Goal: Obtain resource: Download file/media

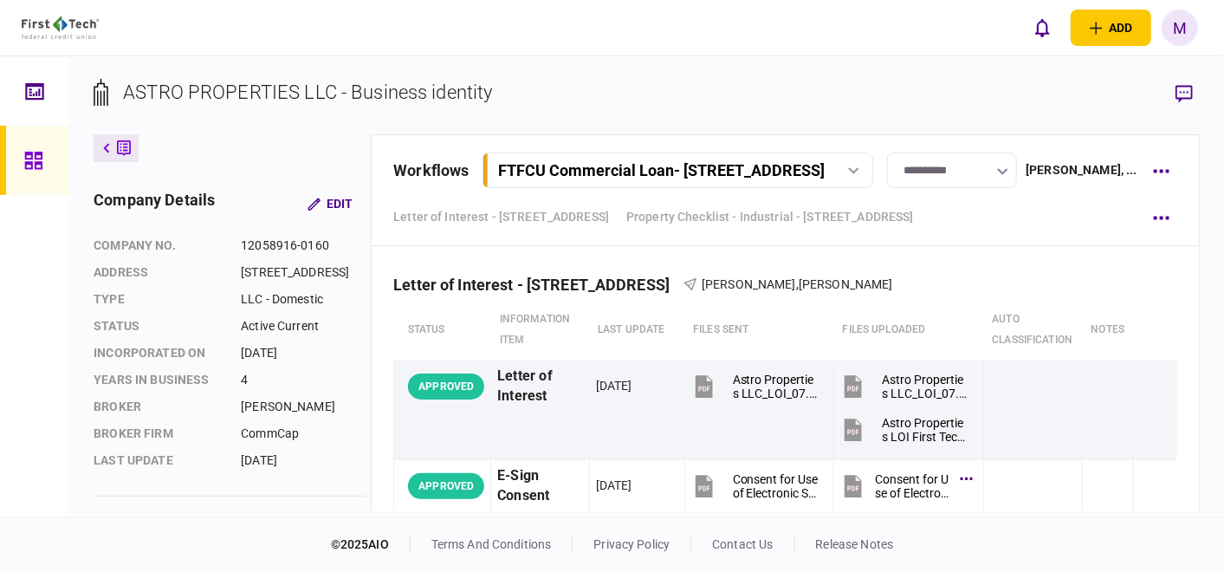
scroll to position [2310, 0]
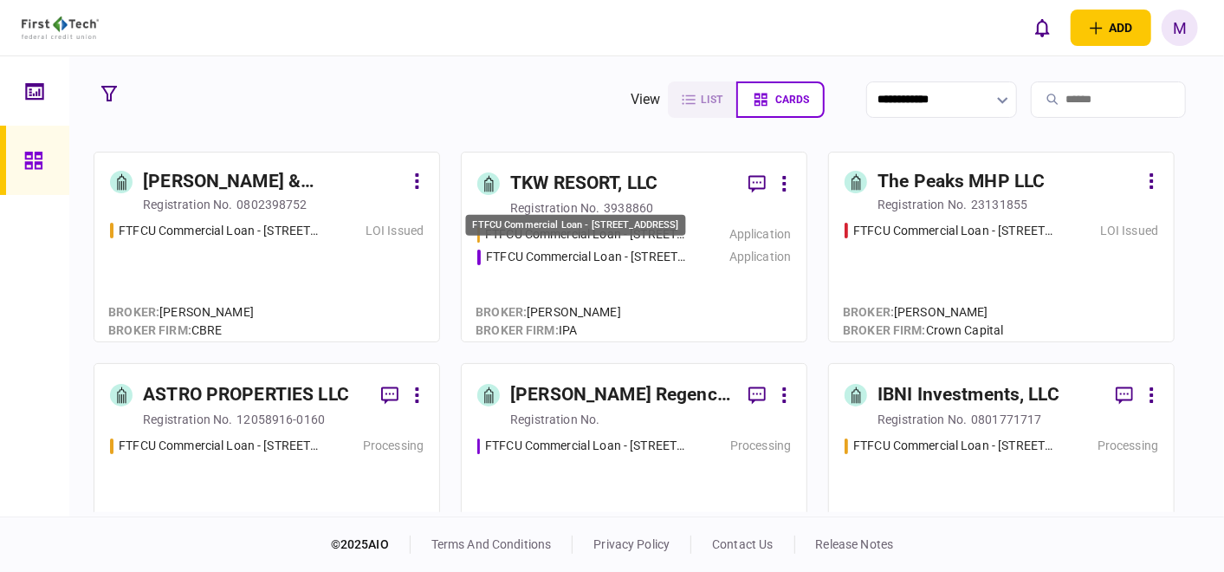
click at [624, 262] on div "FTFCU Commercial Loan - [STREET_ADDRESS]" at bounding box center [587, 257] width 202 height 18
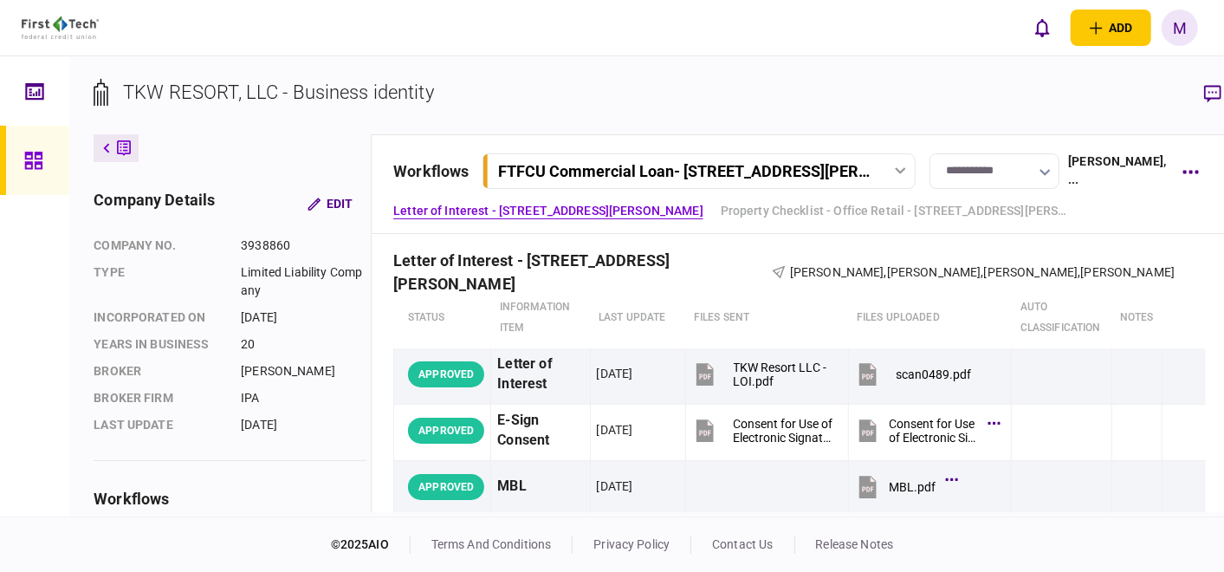
click at [895, 172] on icon at bounding box center [900, 170] width 11 height 7
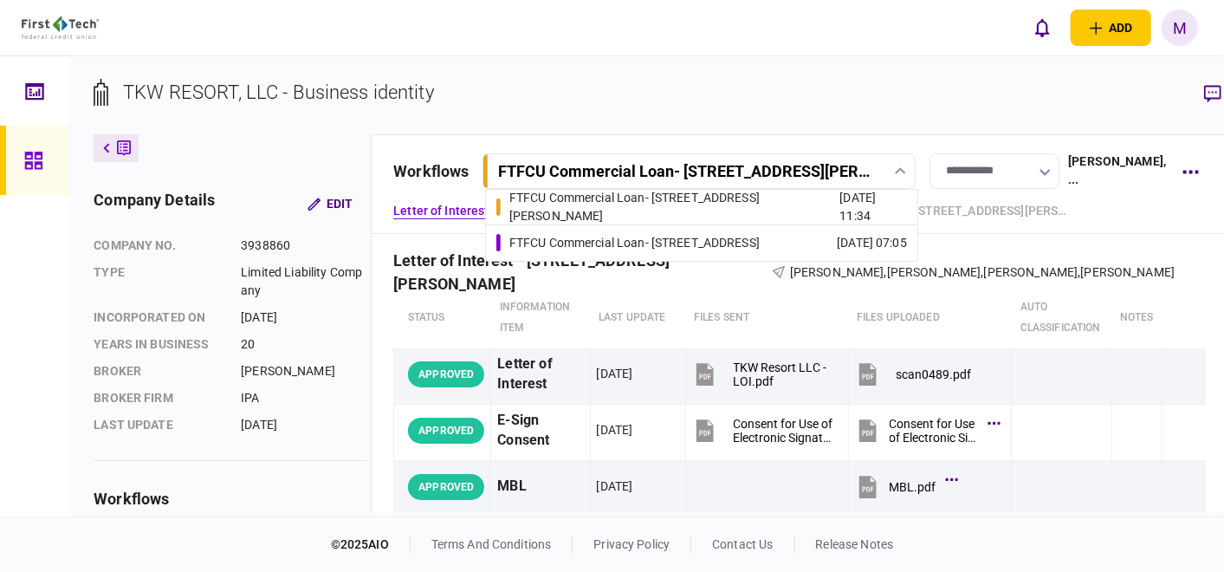
click at [656, 231] on link "FTFCU Commercial Loan - [STREET_ADDRESS] [DATE] 07:05" at bounding box center [702, 243] width 411 height 36
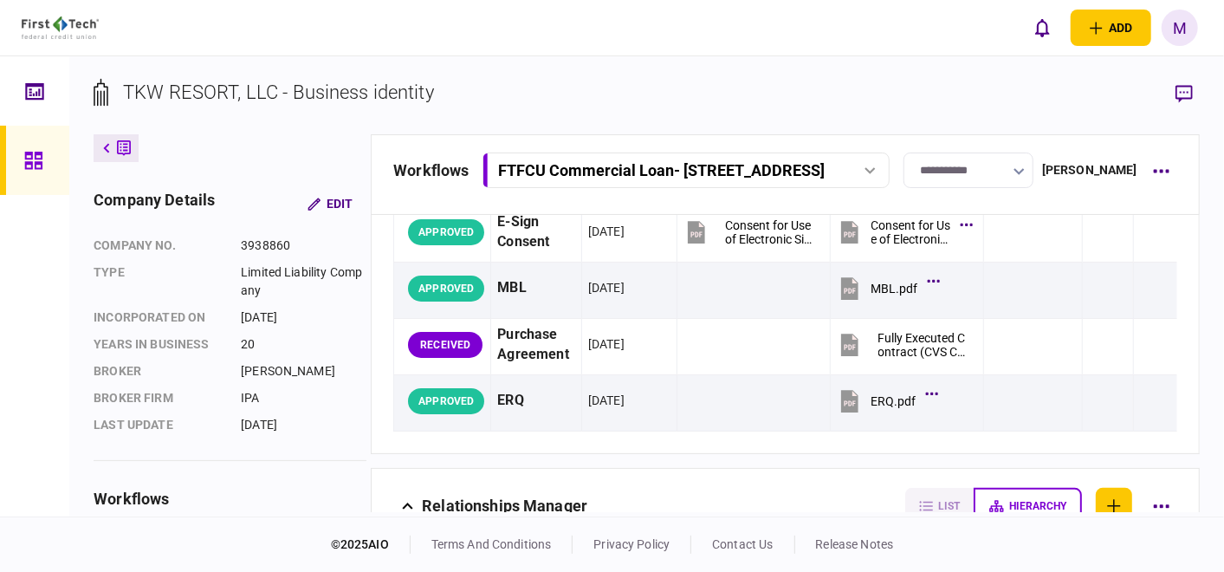
scroll to position [192, 0]
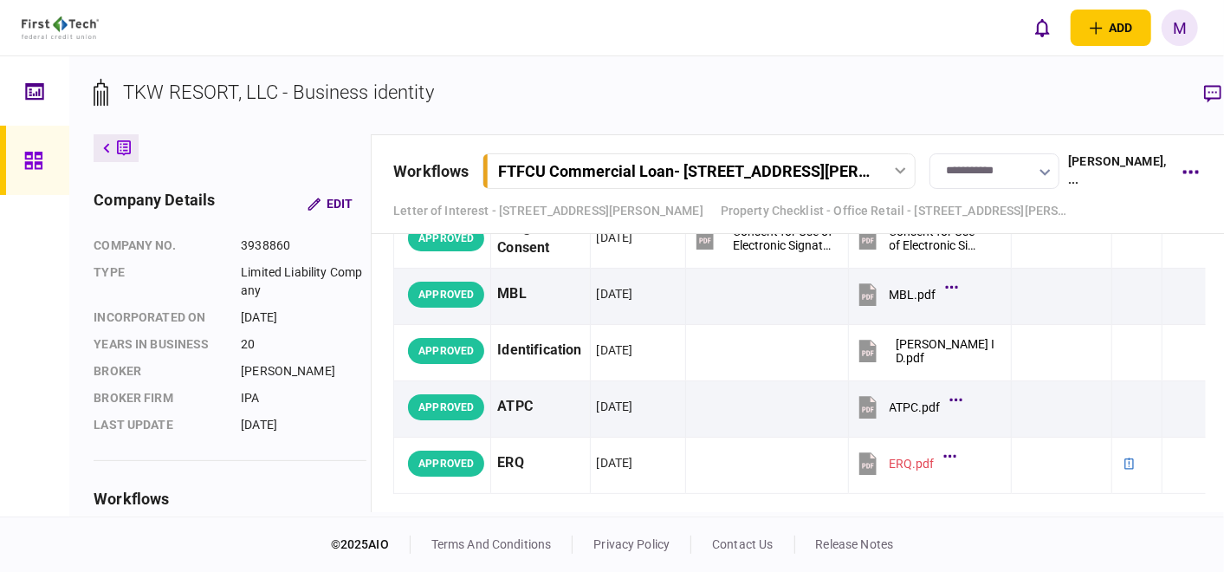
click at [895, 168] on icon at bounding box center [900, 170] width 11 height 7
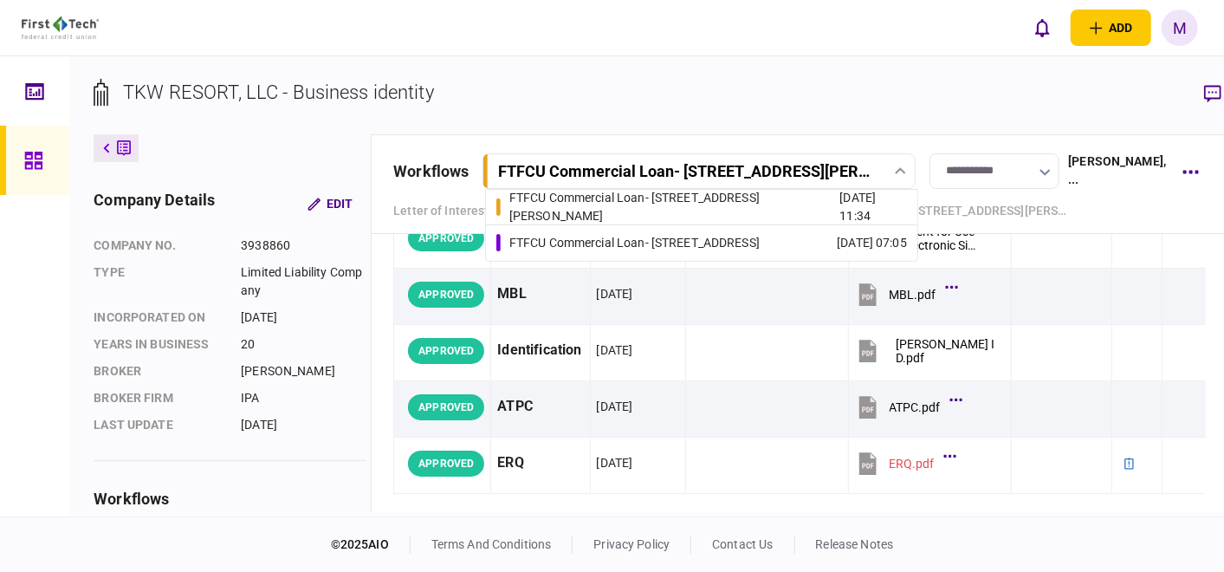
click at [759, 234] on div "FTFCU Commercial Loan - [STREET_ADDRESS]" at bounding box center [635, 243] width 250 height 18
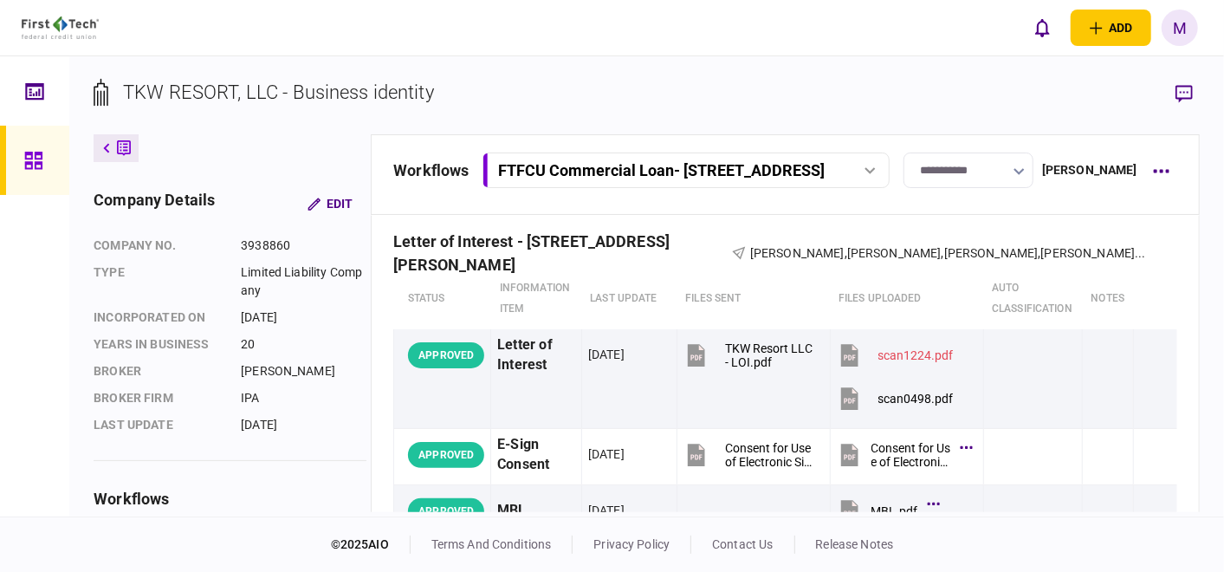
click at [875, 171] on icon at bounding box center [870, 170] width 10 height 7
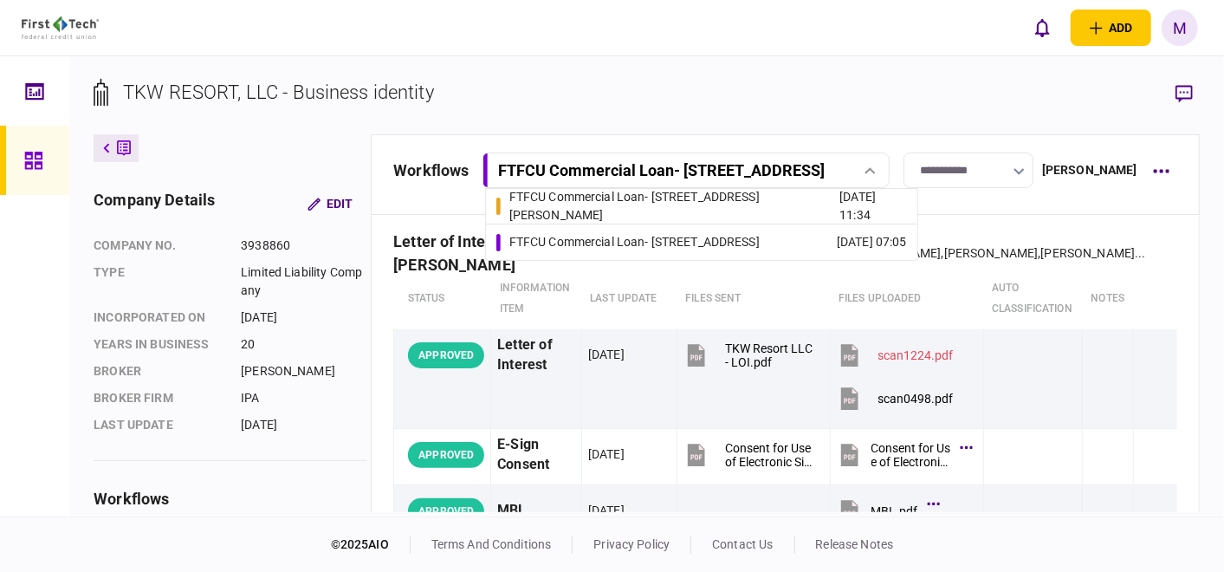
click at [677, 203] on div "FTFCU Commercial Loan - [STREET_ADDRESS][PERSON_NAME]" at bounding box center [675, 206] width 331 height 36
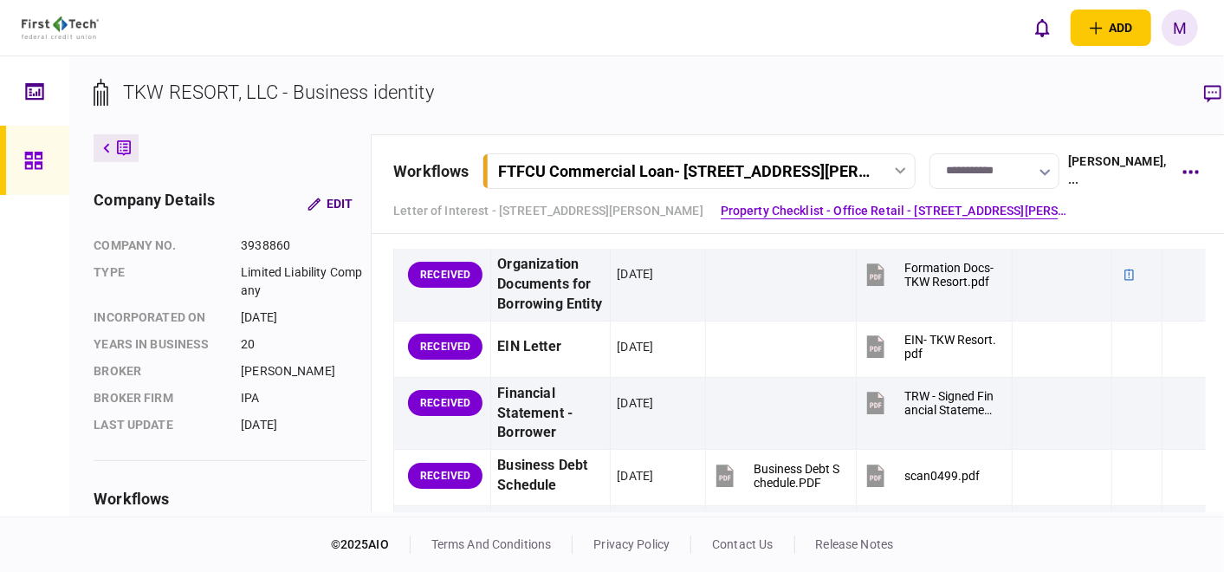
scroll to position [481, 0]
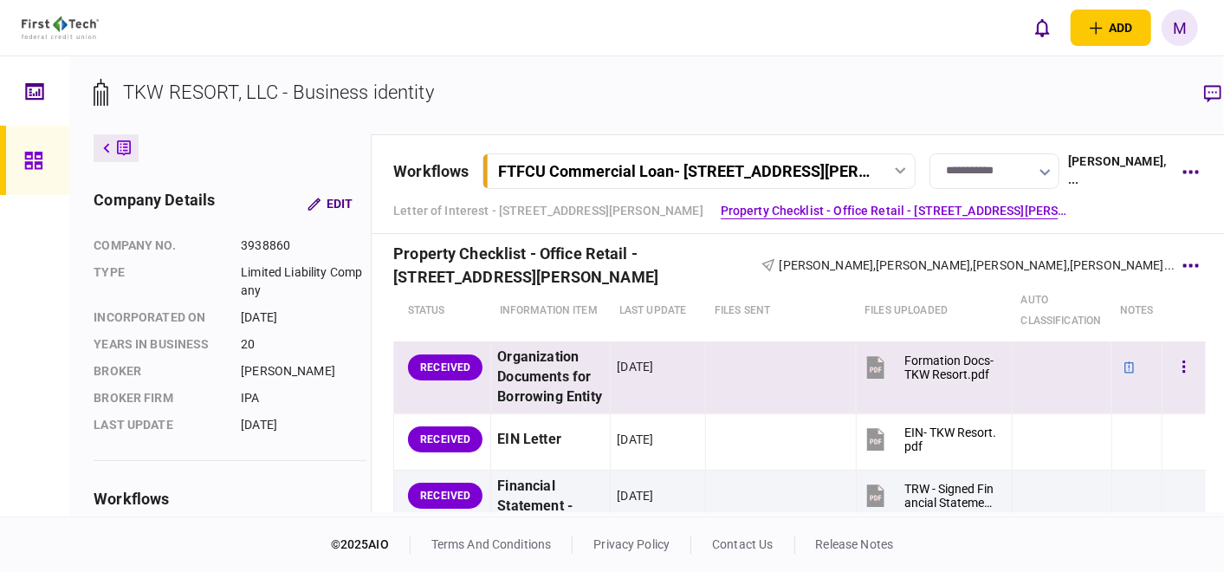
click at [867, 362] on icon at bounding box center [875, 367] width 17 height 23
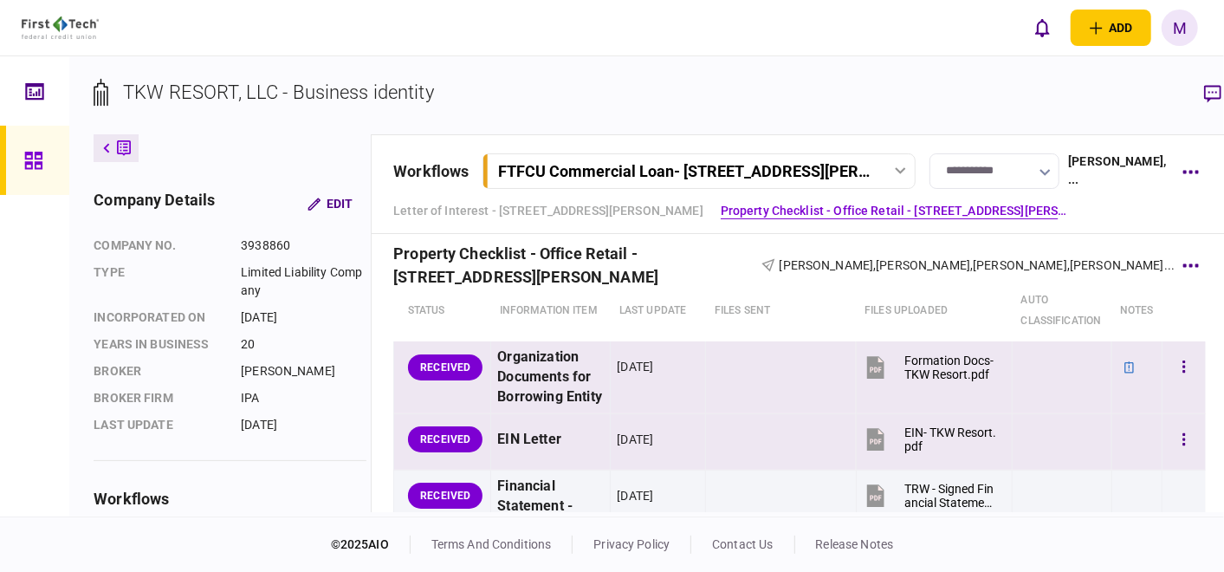
click at [870, 445] on icon at bounding box center [875, 441] width 11 height 5
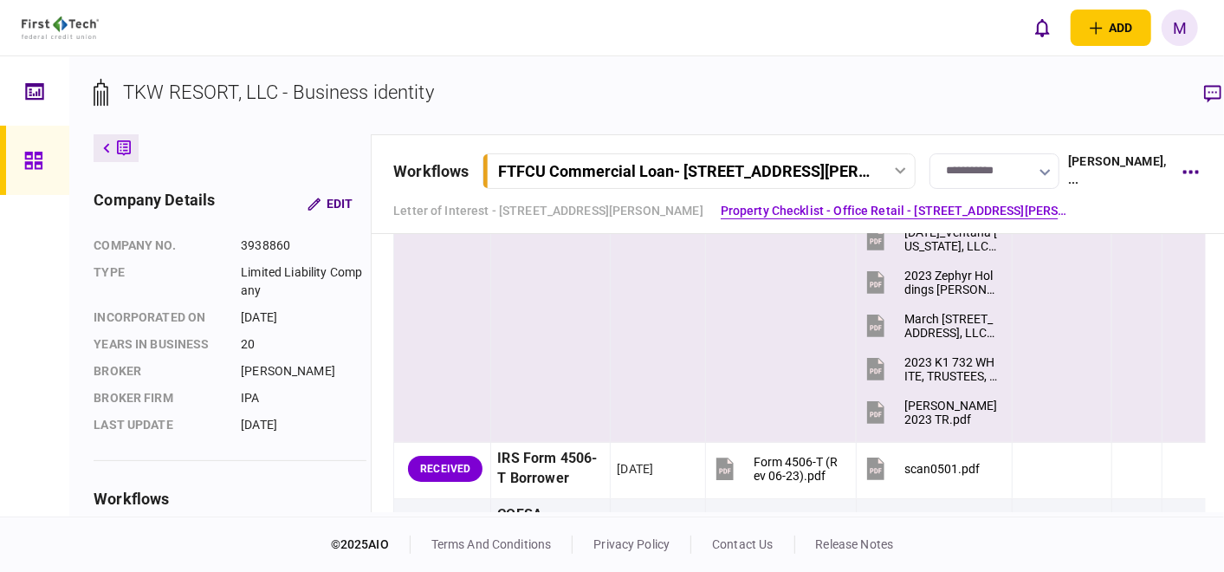
scroll to position [1251, 0]
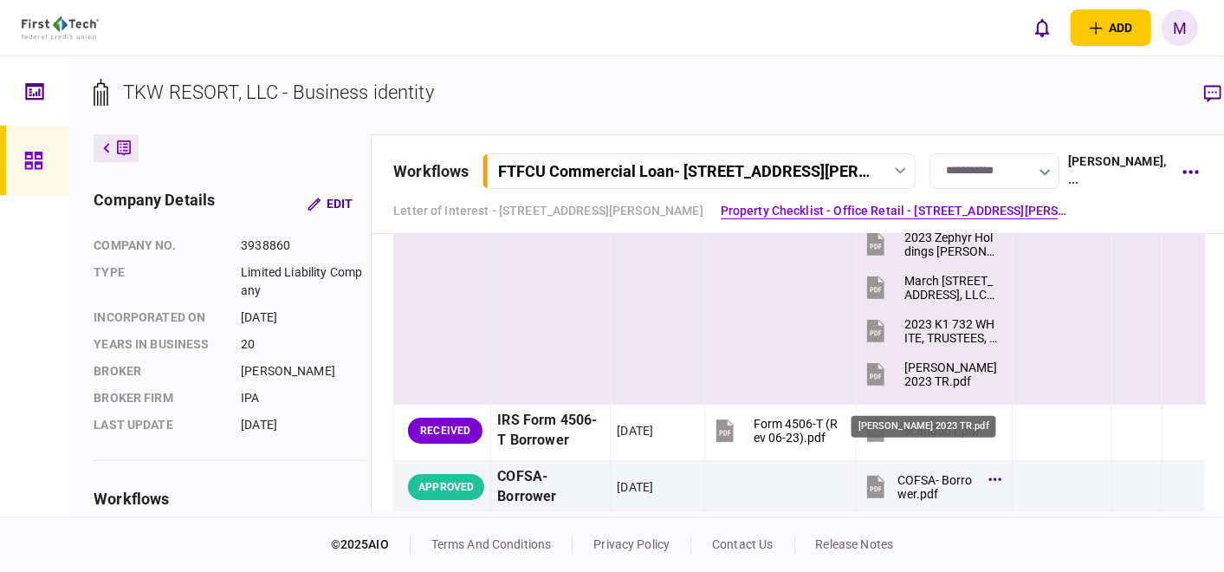
click at [905, 388] on div "[PERSON_NAME] 2023 TR.pdf" at bounding box center [951, 374] width 93 height 28
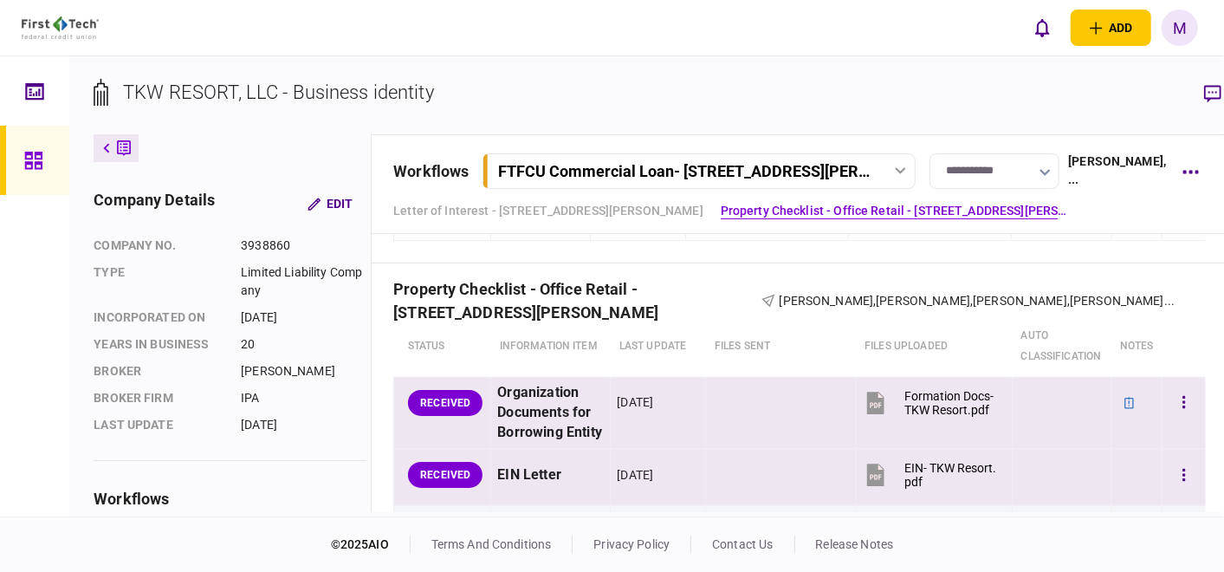
scroll to position [385, 0]
